Goal: Information Seeking & Learning: Check status

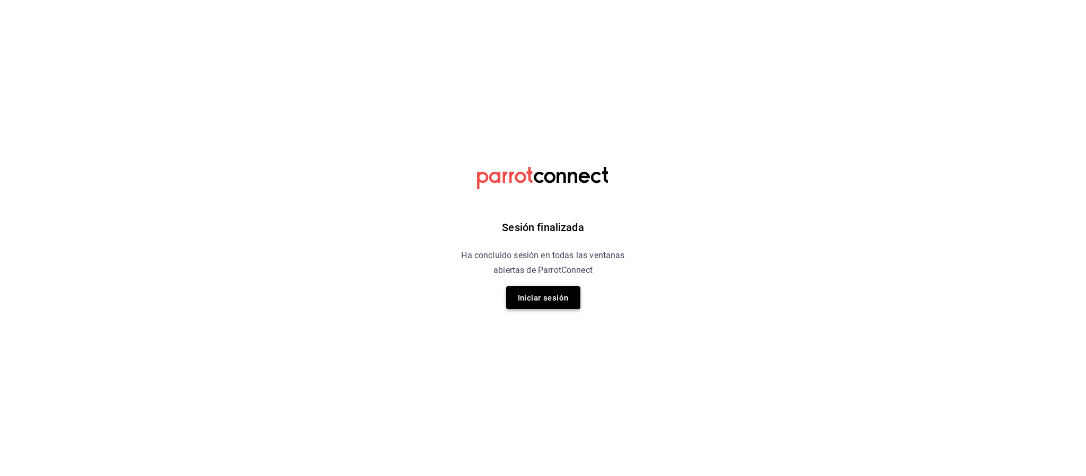
click at [543, 291] on font "Iniciar sesión" at bounding box center [543, 297] width 51 height 14
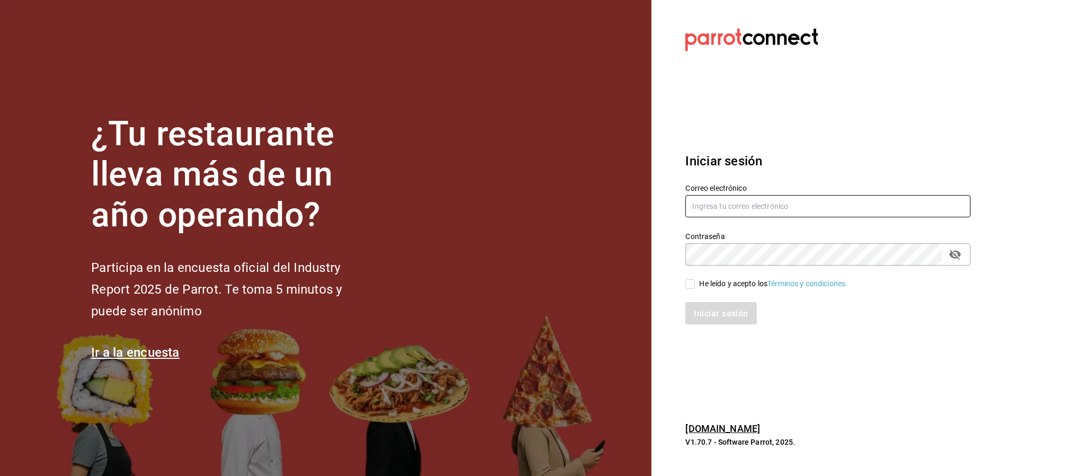
type input "sergio.martinez@grupocosteno.com"
click at [699, 288] on div "Correo electrónico sergio.martinez@grupocosteno.com Contraseña Contraseña He le…" at bounding box center [821, 248] width 298 height 154
click at [690, 283] on input "He leído y acepto los Términos y condiciones." at bounding box center [690, 284] width 10 height 10
checkbox input "true"
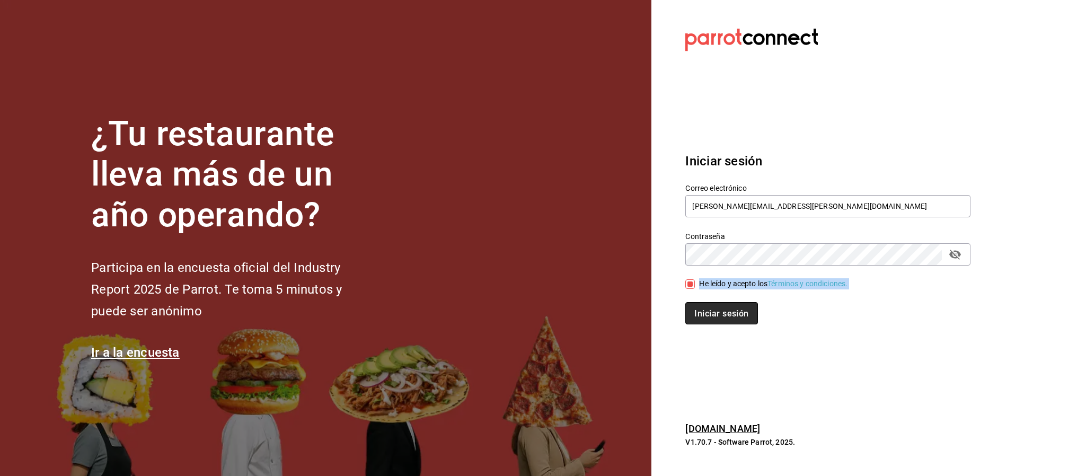
click at [722, 316] on font "Iniciar sesión" at bounding box center [721, 313] width 54 height 10
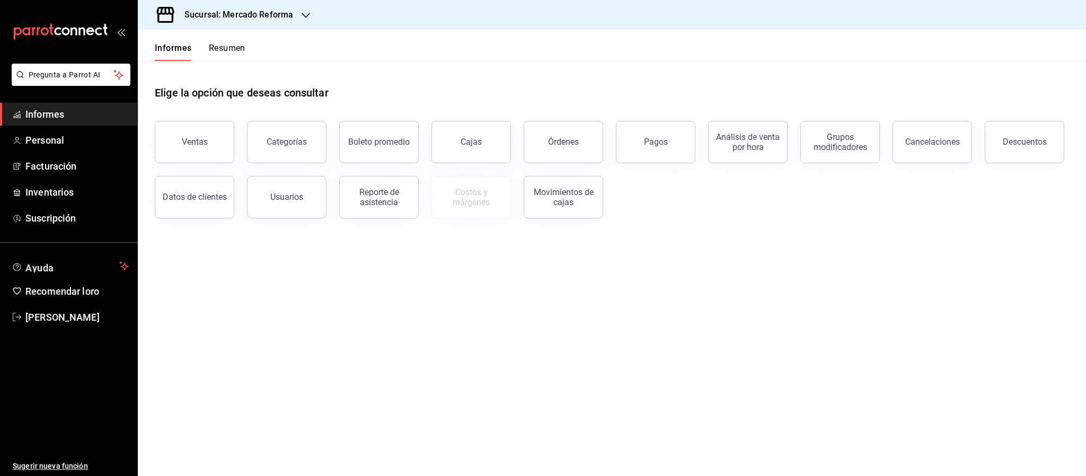
click at [301, 15] on icon "button" at bounding box center [305, 15] width 8 height 8
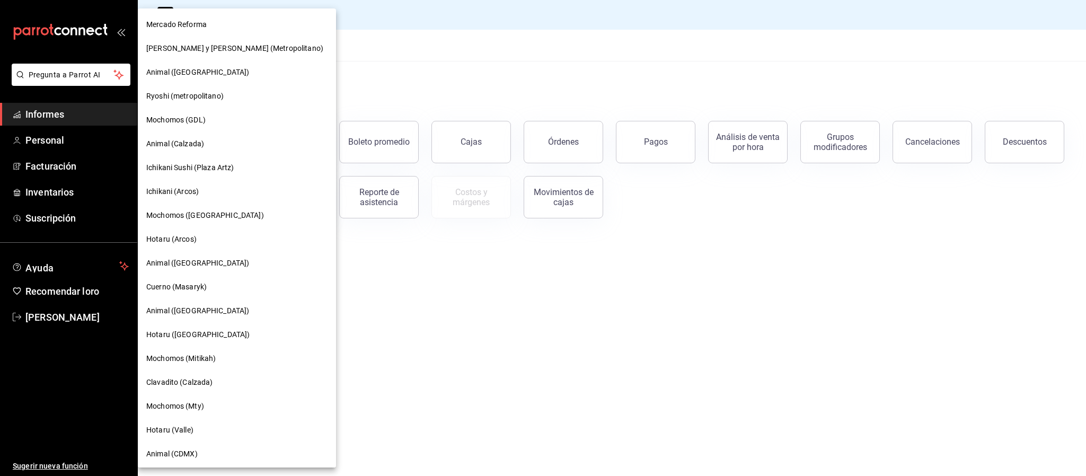
click at [183, 150] on div "Animal (Calzada)" at bounding box center [237, 144] width 198 height 24
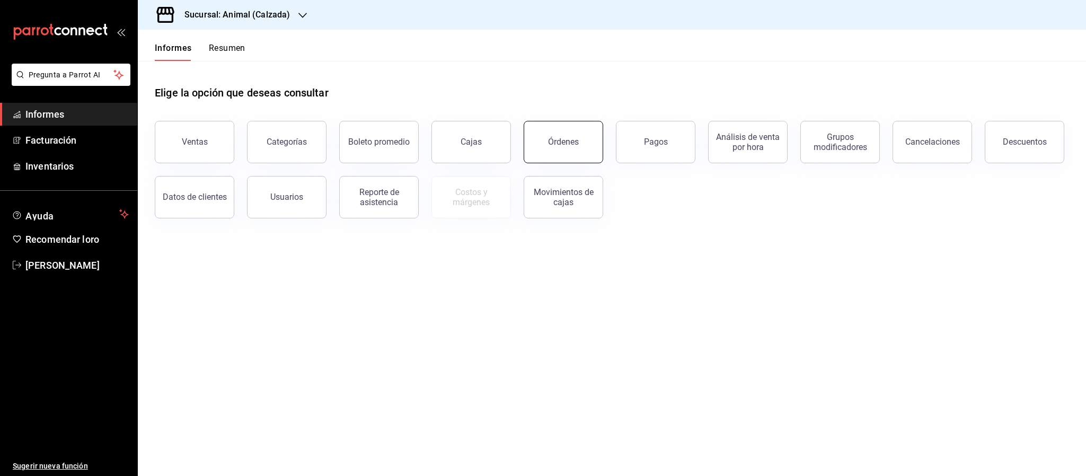
click at [578, 138] on button "Órdenes" at bounding box center [562, 142] width 79 height 42
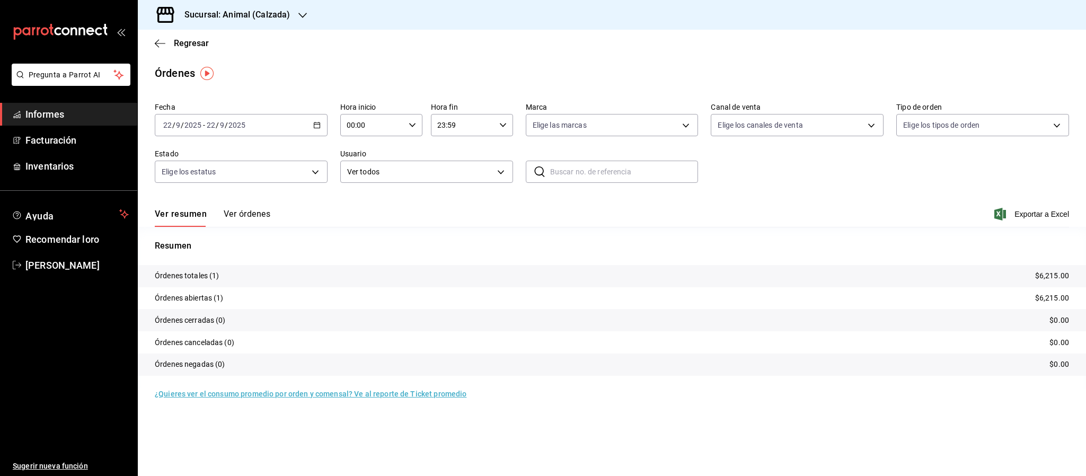
click at [319, 121] on icon "button" at bounding box center [316, 124] width 7 height 7
click at [202, 277] on font "Rango de fechas" at bounding box center [192, 276] width 56 height 8
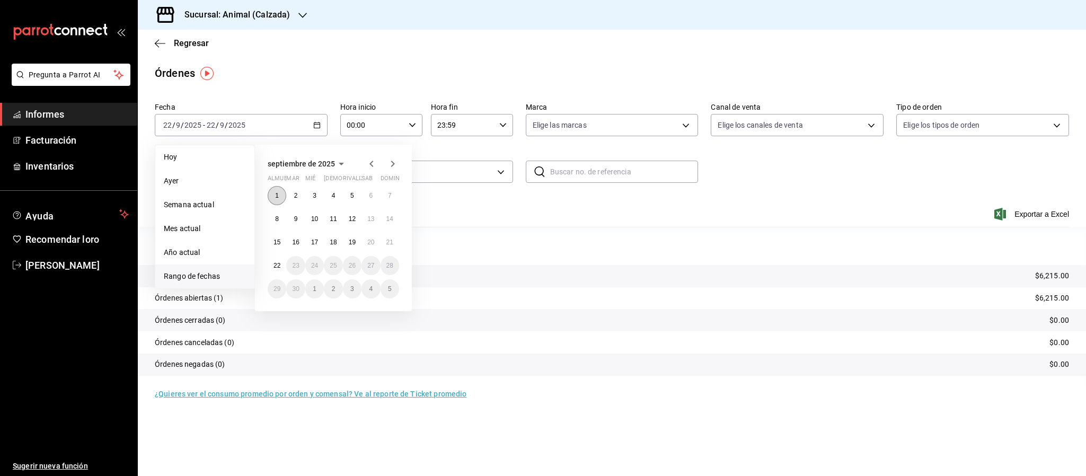
click at [281, 193] on button "1" at bounding box center [277, 195] width 19 height 19
click at [273, 267] on font "22" at bounding box center [276, 265] width 7 height 7
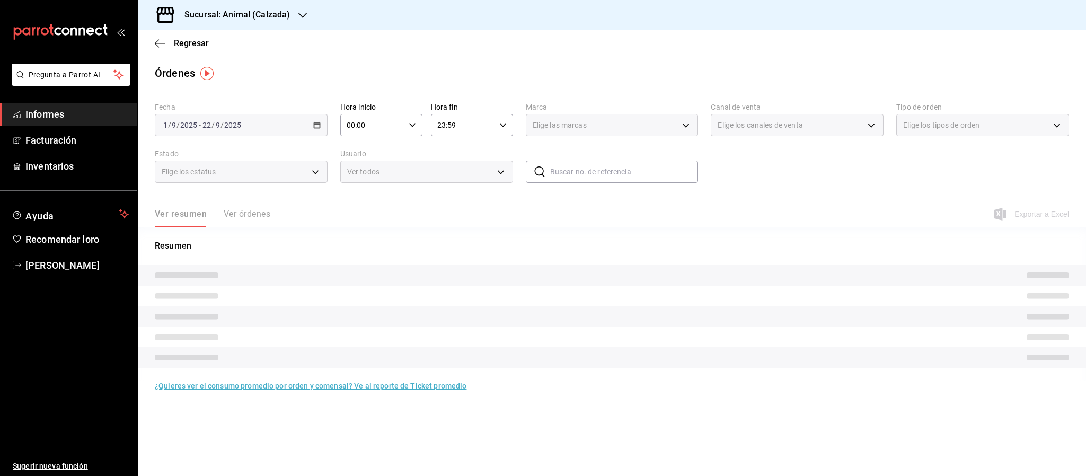
click at [353, 130] on input "00:00" at bounding box center [372, 124] width 64 height 21
click at [366, 196] on span "05" at bounding box center [361, 200] width 24 height 8
type input "05:00"
click at [439, 136] on div at bounding box center [543, 238] width 1086 height 476
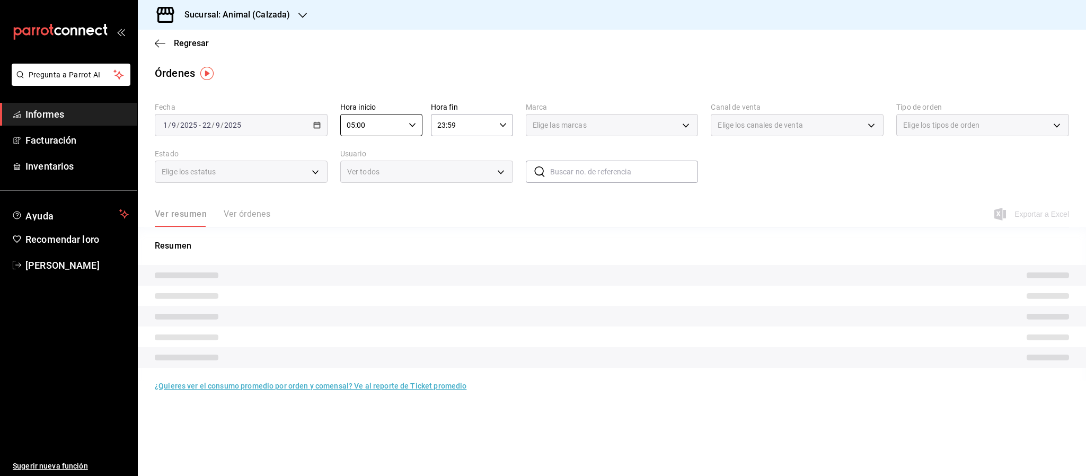
click at [469, 129] on input "23:59" at bounding box center [463, 124] width 64 height 21
click at [452, 165] on button "05" at bounding box center [451, 164] width 37 height 21
click at [492, 152] on font "00" at bounding box center [492, 152] width 8 height 8
type input "05:00"
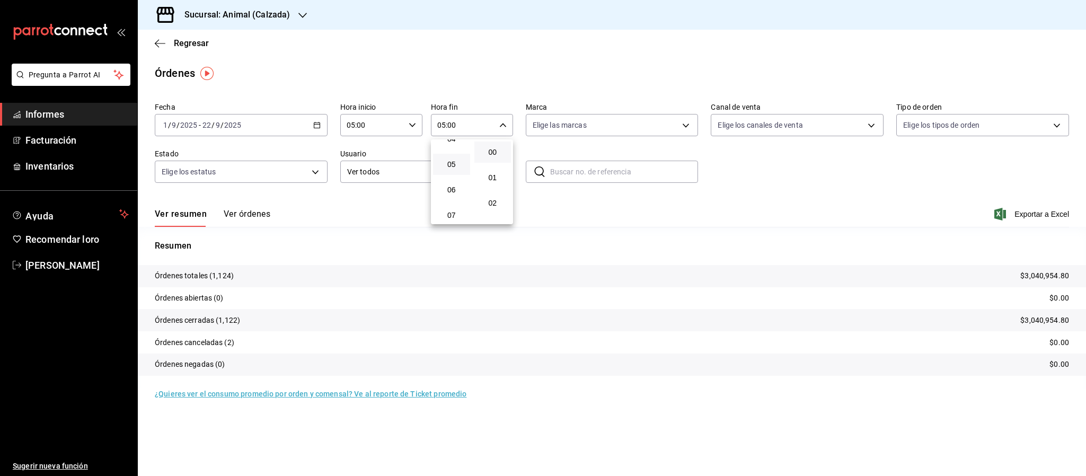
click at [690, 229] on div at bounding box center [543, 238] width 1086 height 476
click at [1013, 213] on span "Exportar a Excel" at bounding box center [1032, 214] width 73 height 13
click at [153, 41] on div "Regresar" at bounding box center [612, 43] width 948 height 27
click at [157, 42] on icon "button" at bounding box center [160, 44] width 11 height 10
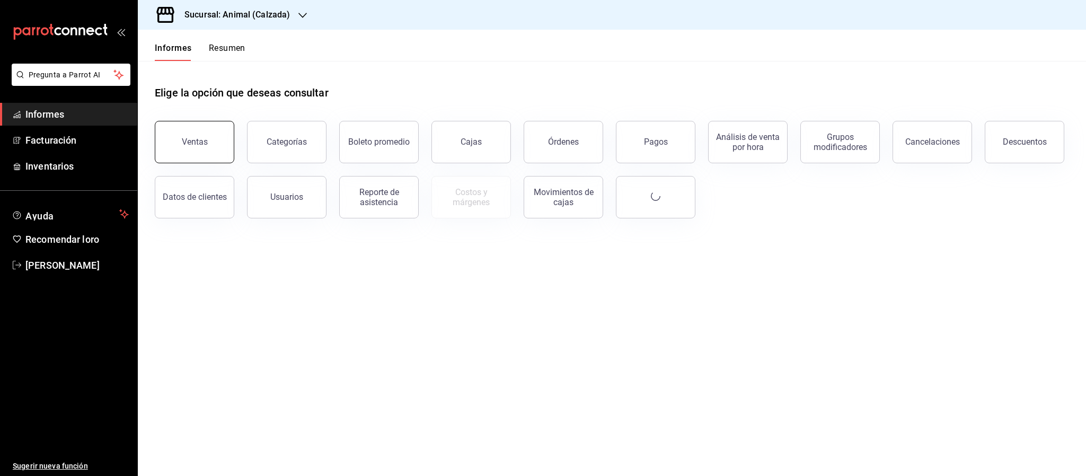
click at [186, 145] on font "Ventas" at bounding box center [195, 142] width 26 height 10
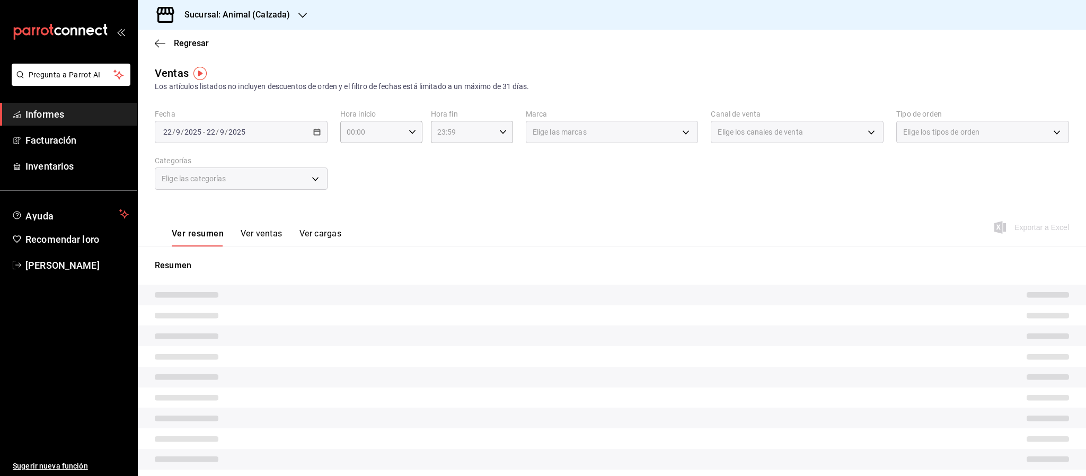
click at [307, 135] on div "[DATE] [DATE] - [DATE] [DATE]" at bounding box center [241, 132] width 173 height 22
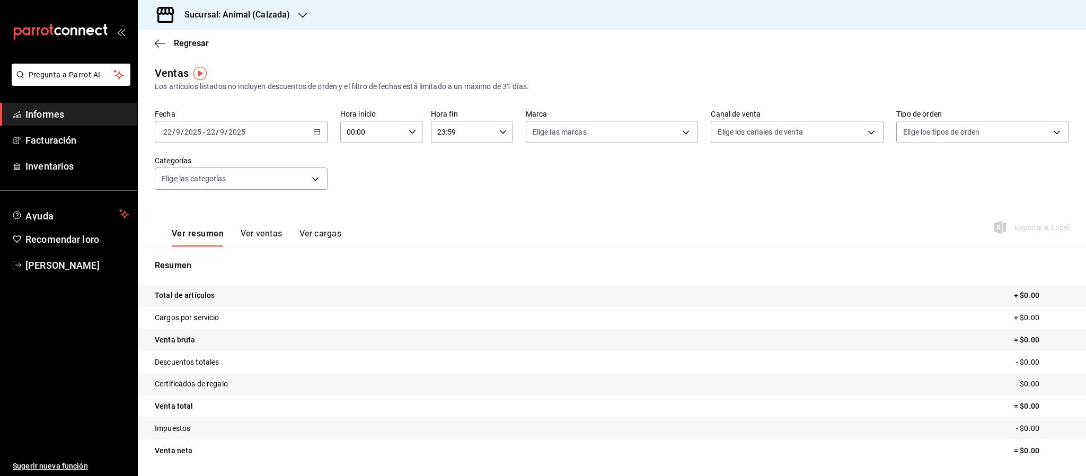
click at [313, 134] on icon "button" at bounding box center [316, 131] width 7 height 7
click at [190, 253] on li "Rango de fechas" at bounding box center [204, 259] width 99 height 24
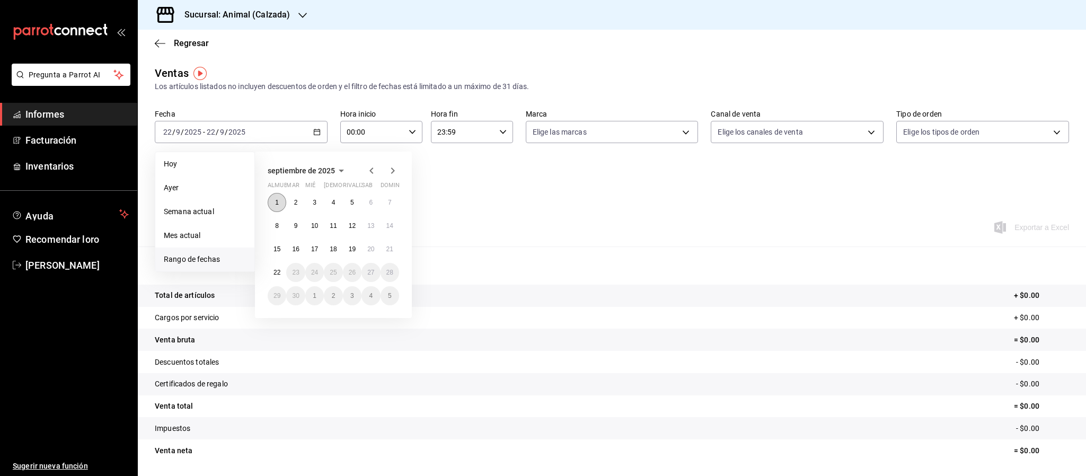
click at [276, 204] on font "1" at bounding box center [277, 202] width 4 height 7
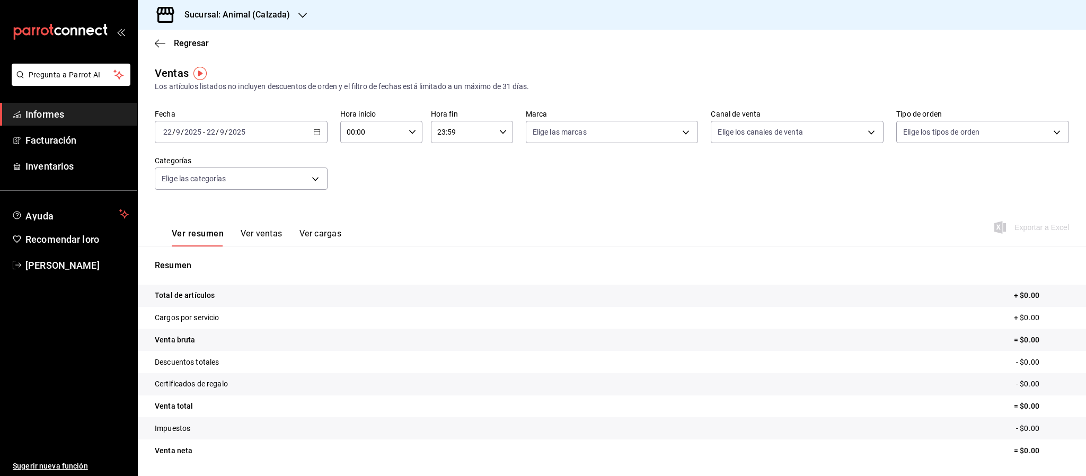
click at [349, 131] on input "00:00" at bounding box center [372, 131] width 64 height 21
click at [356, 202] on font "05" at bounding box center [357, 206] width 8 height 8
type input "05:00"
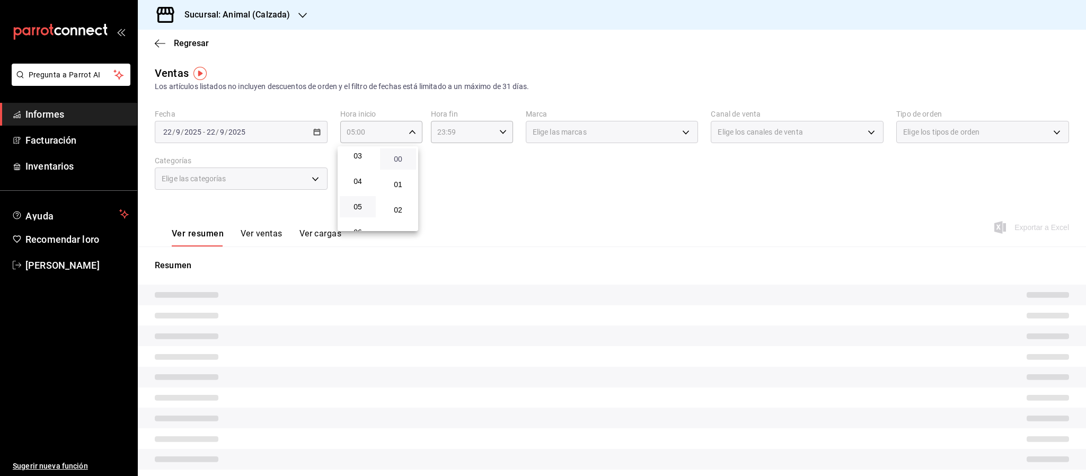
click at [399, 159] on font "00" at bounding box center [398, 159] width 8 height 8
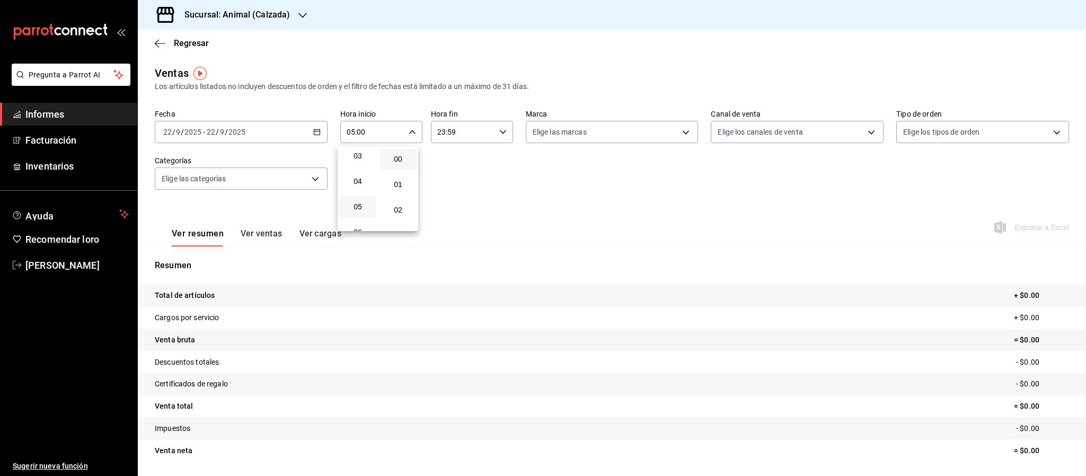
click at [456, 134] on div at bounding box center [543, 238] width 1086 height 476
click at [486, 131] on input "23:59" at bounding box center [463, 131] width 64 height 21
click at [447, 167] on font "05" at bounding box center [446, 171] width 8 height 8
click at [482, 156] on span "00" at bounding box center [486, 159] width 23 height 8
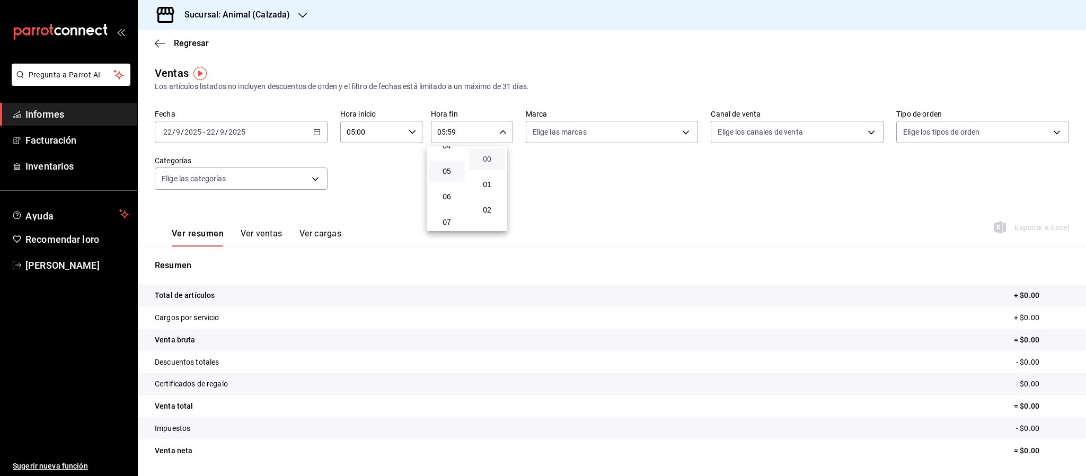
type input "05:00"
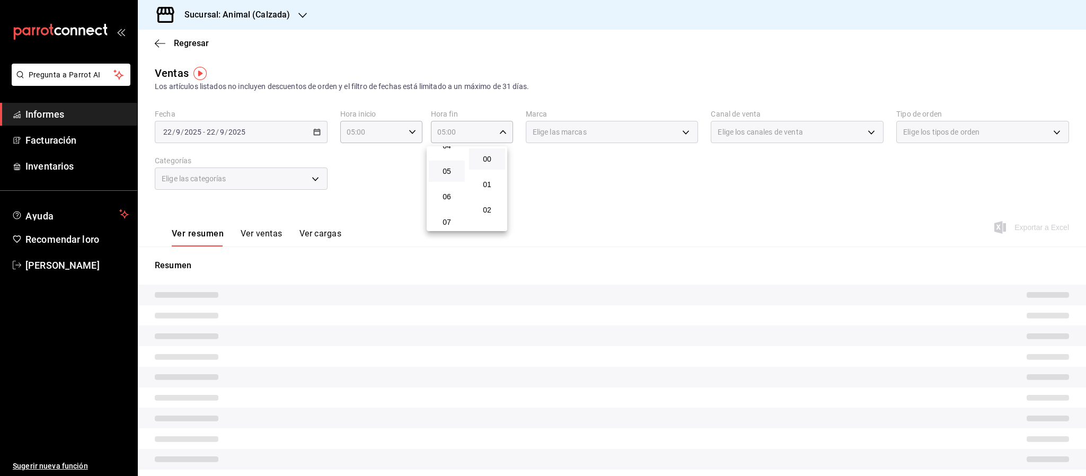
click at [761, 203] on div at bounding box center [543, 238] width 1086 height 476
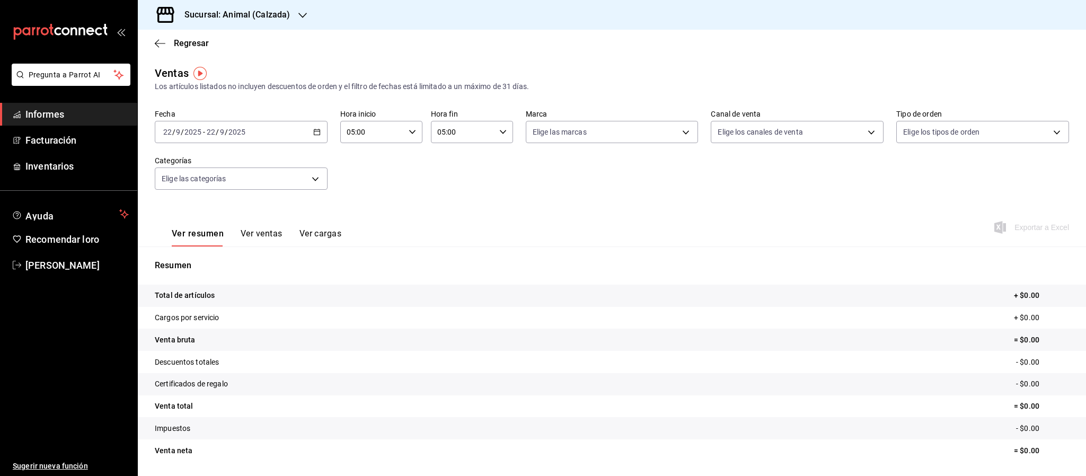
click at [219, 134] on input "9" at bounding box center [221, 132] width 5 height 8
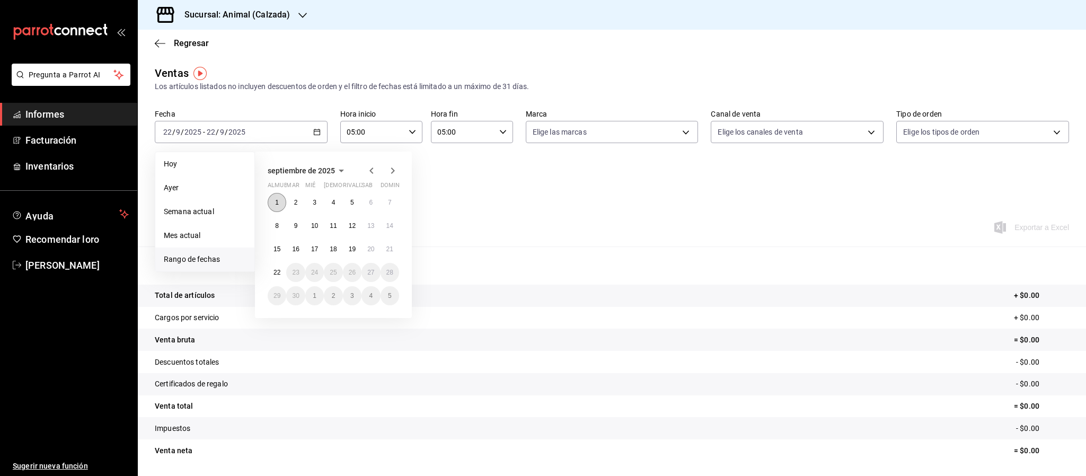
click at [279, 201] on button "1" at bounding box center [277, 202] width 19 height 19
click at [278, 274] on font "22" at bounding box center [276, 272] width 7 height 7
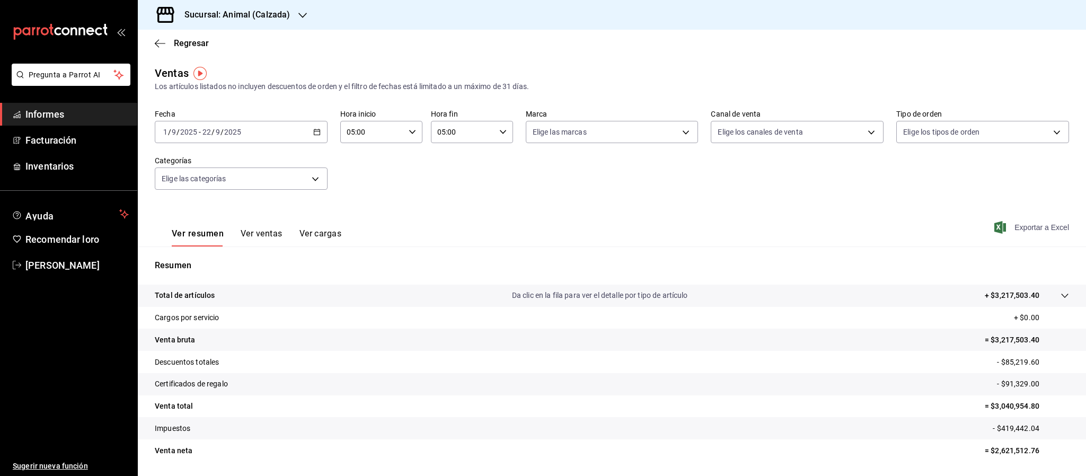
click at [994, 224] on icon "button" at bounding box center [1000, 227] width 12 height 13
click at [161, 40] on icon "button" at bounding box center [160, 44] width 11 height 10
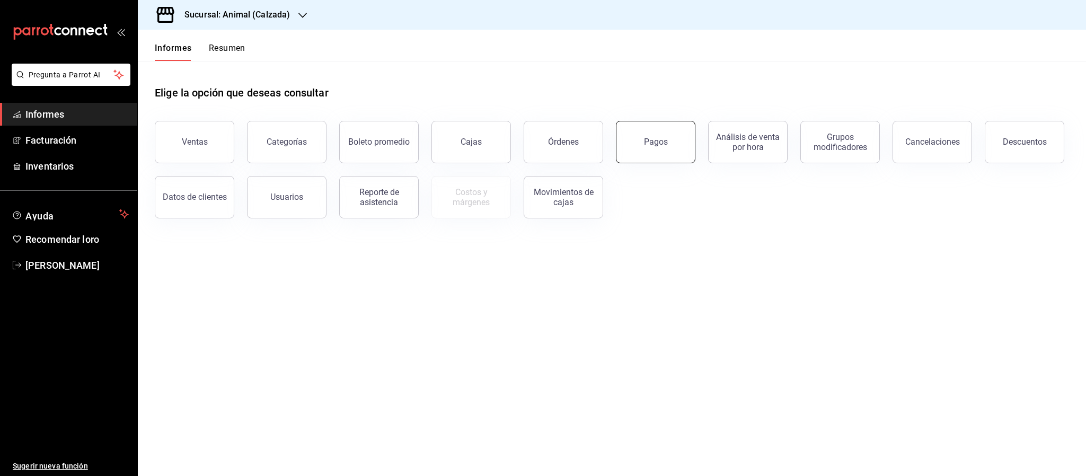
click at [665, 134] on button "Pagos" at bounding box center [655, 142] width 79 height 42
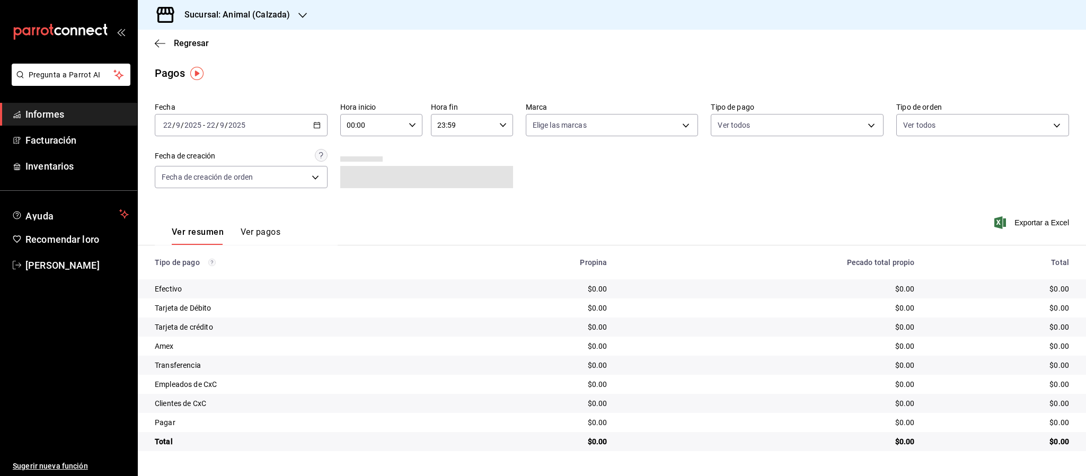
click at [314, 129] on icon "button" at bounding box center [316, 124] width 7 height 7
click at [208, 272] on font "Rango de fechas" at bounding box center [192, 276] width 56 height 8
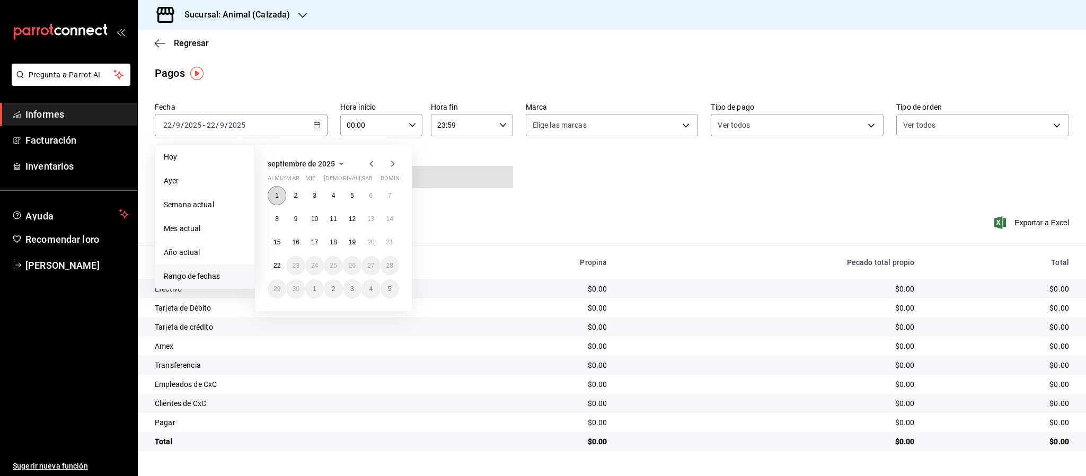
click at [277, 194] on font "1" at bounding box center [277, 195] width 4 height 7
click at [279, 261] on button "22" at bounding box center [277, 265] width 19 height 19
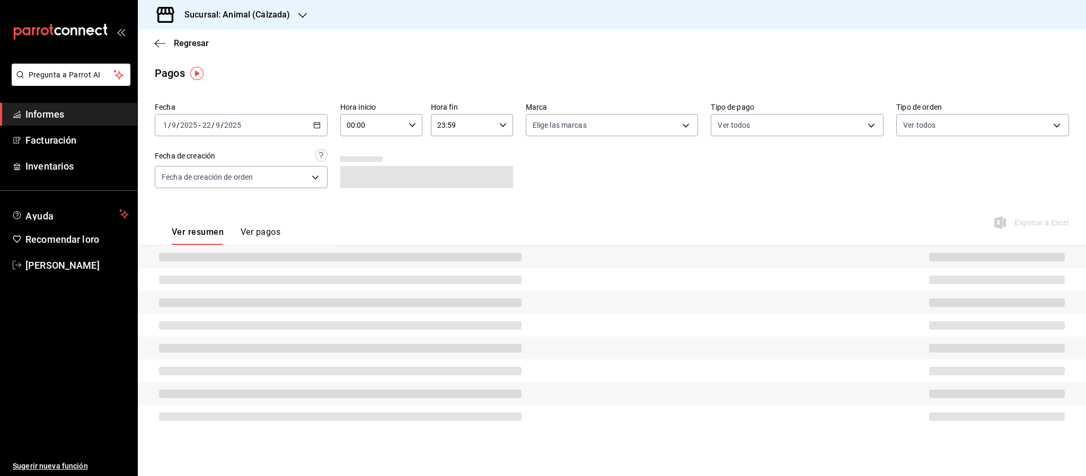
click at [350, 126] on input "00:00" at bounding box center [372, 124] width 64 height 21
click at [367, 191] on button "05" at bounding box center [360, 199] width 37 height 21
type input "05:00"
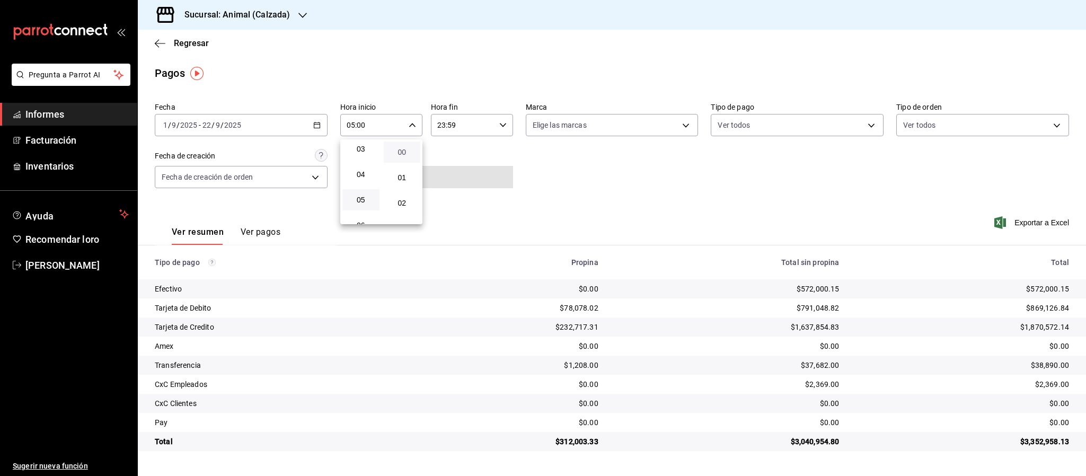
click at [401, 152] on font "00" at bounding box center [401, 152] width 8 height 8
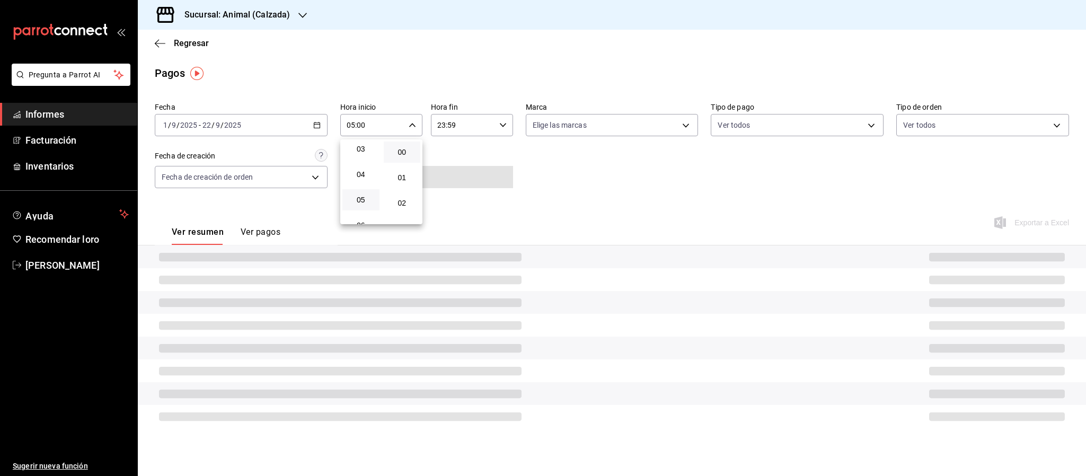
click at [453, 126] on div at bounding box center [543, 238] width 1086 height 476
click at [502, 126] on icon "button" at bounding box center [502, 124] width 7 height 7
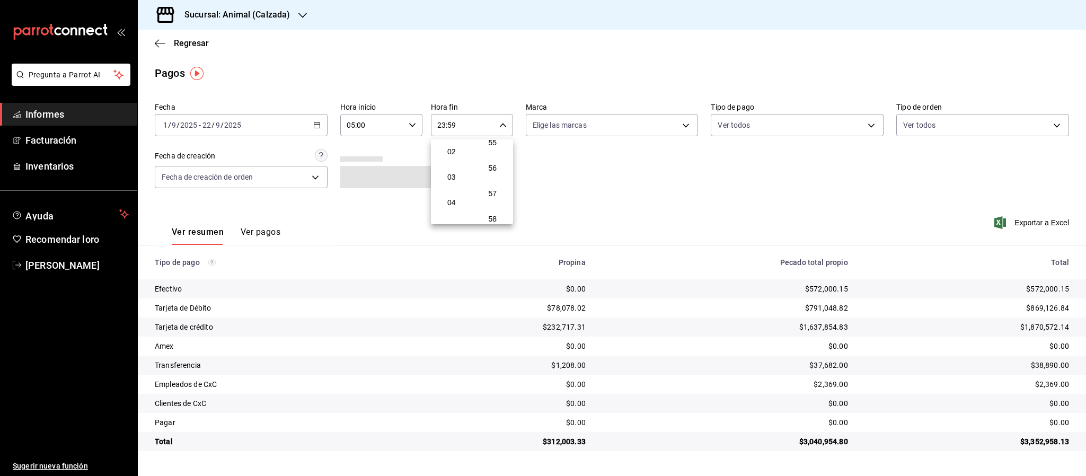
scroll to position [79, 0]
click at [452, 198] on font "05" at bounding box center [451, 200] width 8 height 8
click at [494, 153] on font "00" at bounding box center [492, 152] width 8 height 8
type input "05:00"
click at [707, 189] on div at bounding box center [543, 238] width 1086 height 476
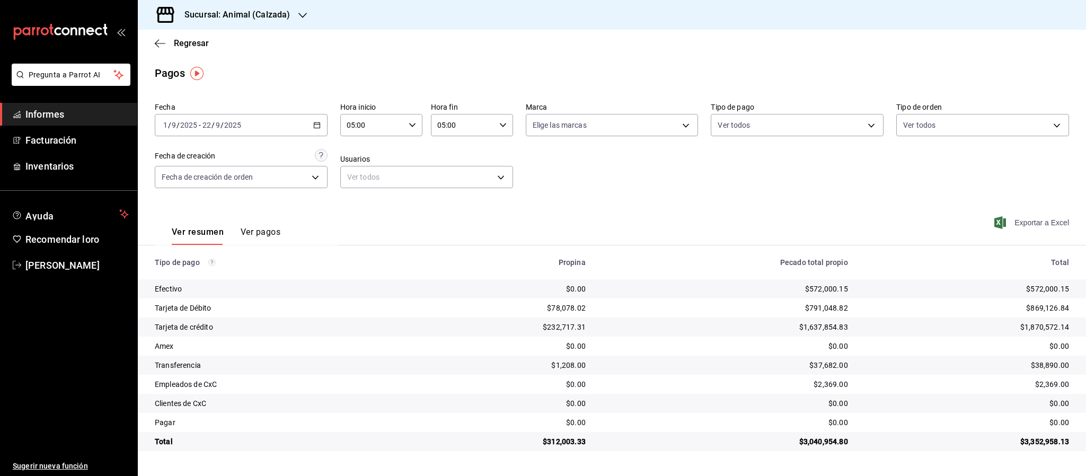
click at [998, 226] on icon "button" at bounding box center [1000, 222] width 12 height 13
